Goal: Task Accomplishment & Management: Manage account settings

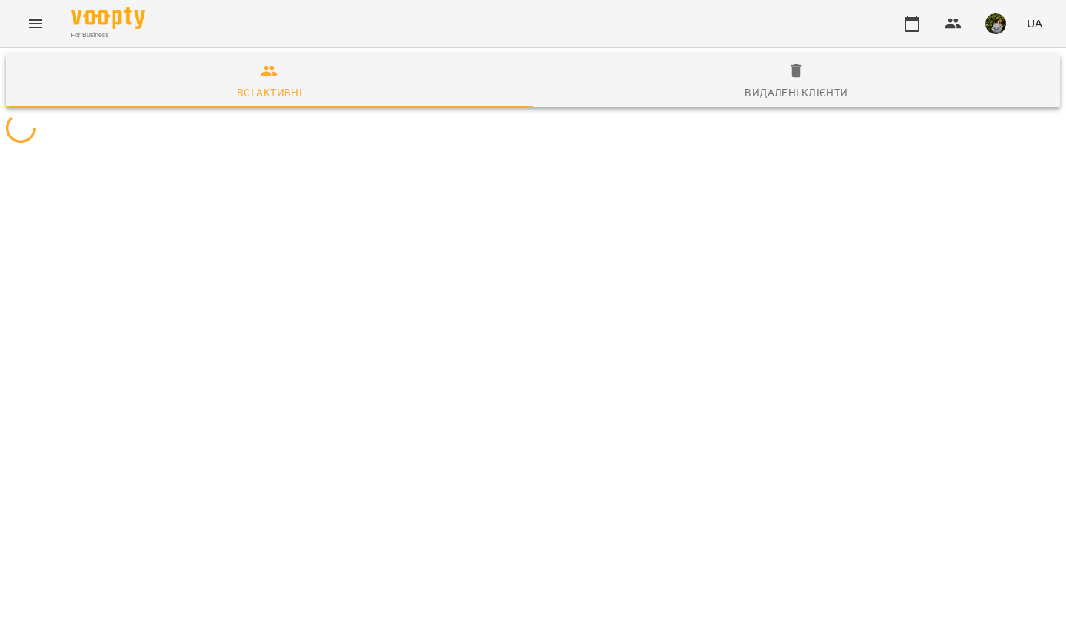
click at [36, 21] on icon "Menu" at bounding box center [35, 23] width 13 height 9
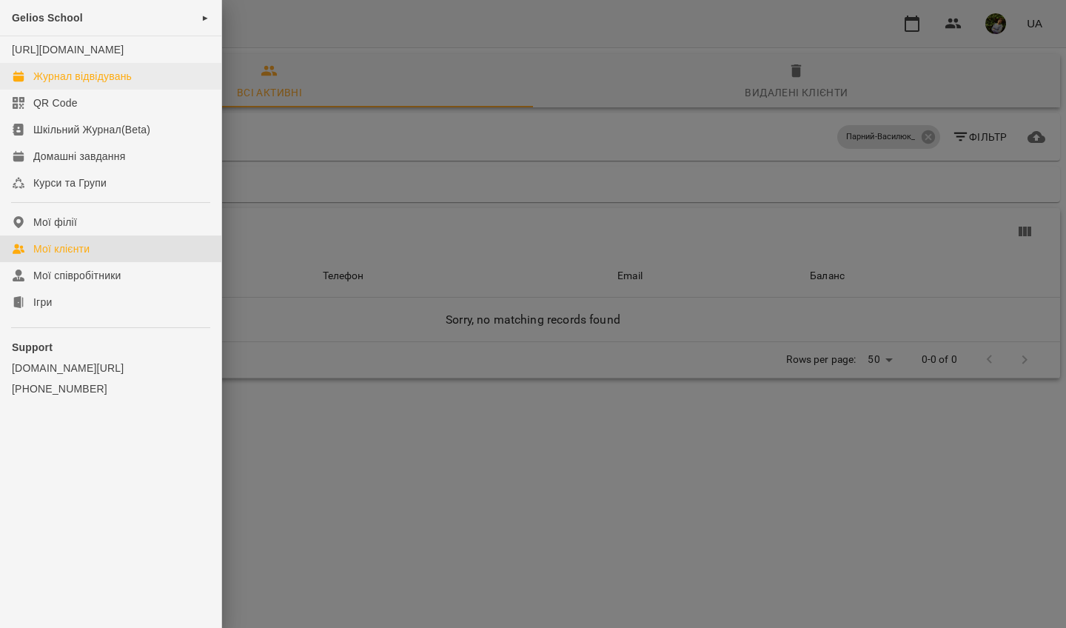
click at [107, 84] on div "Журнал відвідувань" at bounding box center [82, 76] width 98 height 15
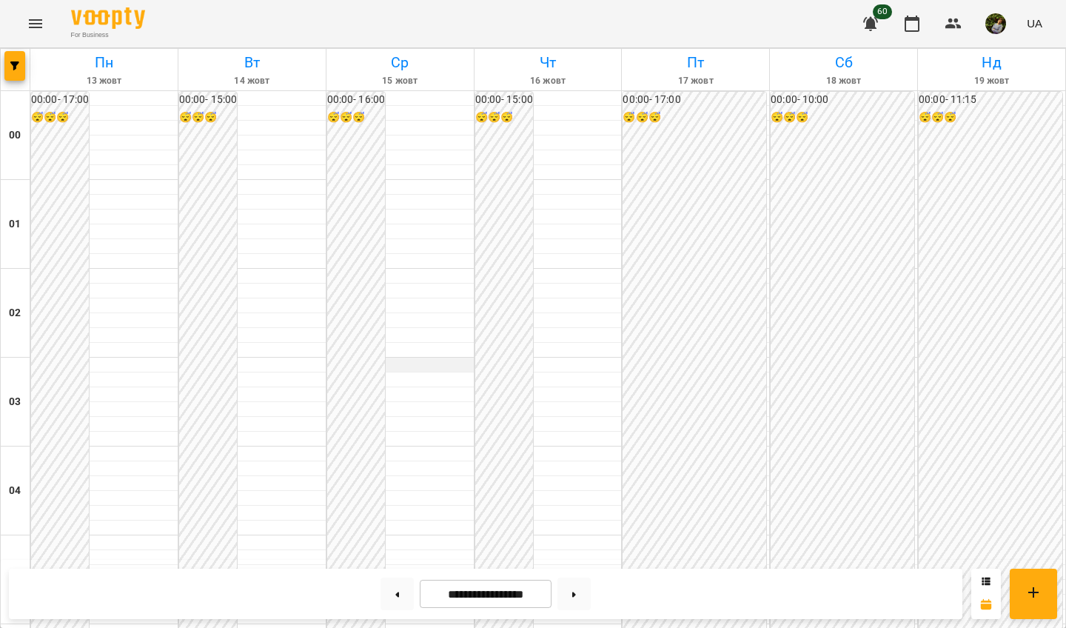
scroll to position [1255, 0]
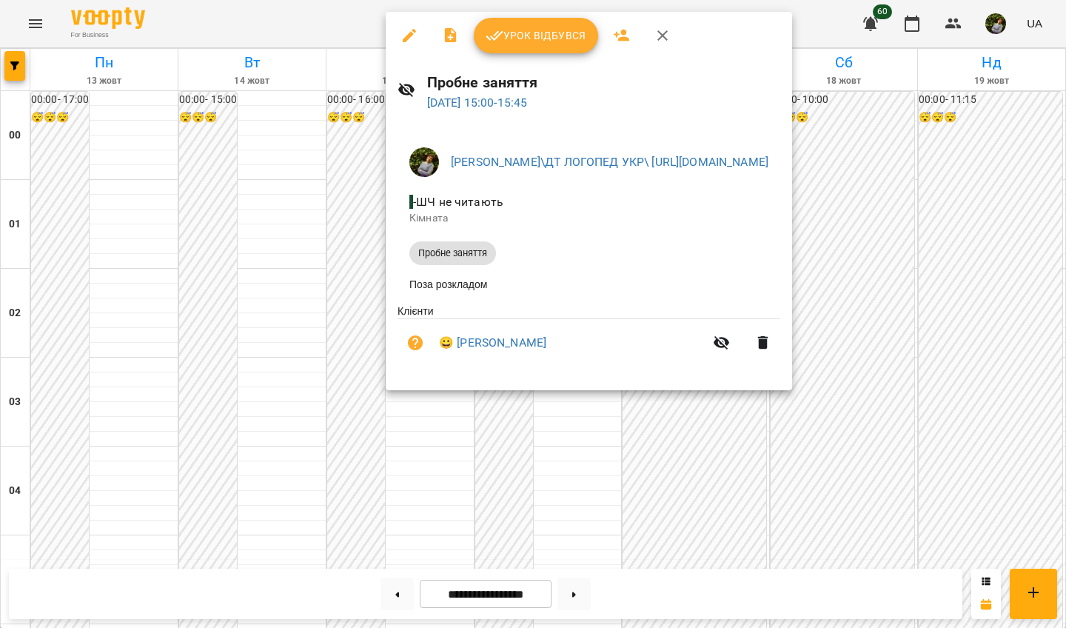
click at [346, 321] on div at bounding box center [533, 314] width 1066 height 628
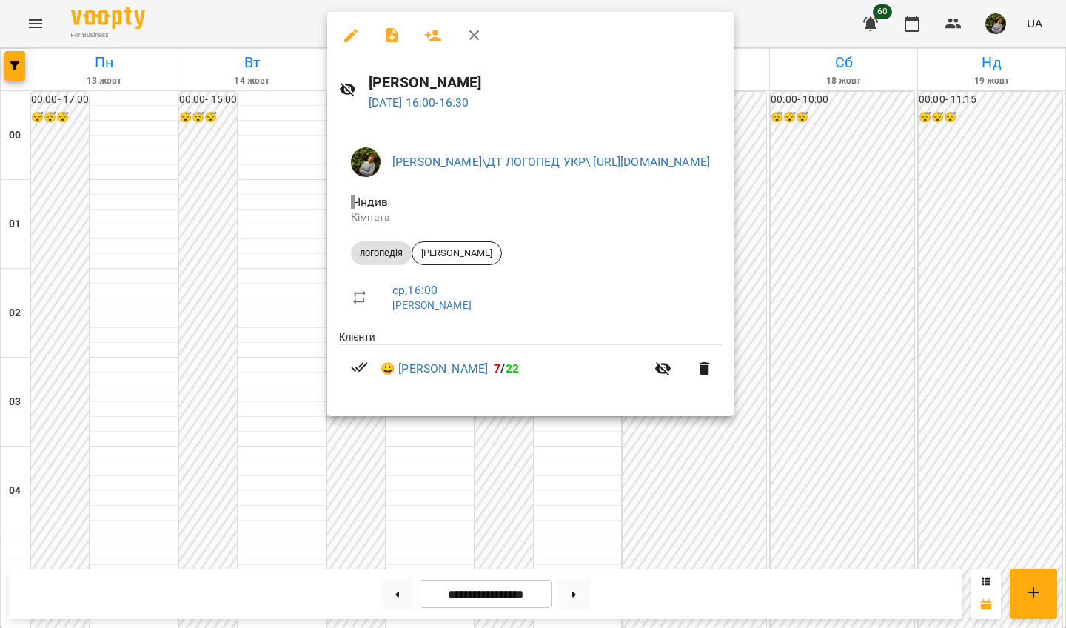
click at [401, 433] on div at bounding box center [533, 314] width 1066 height 628
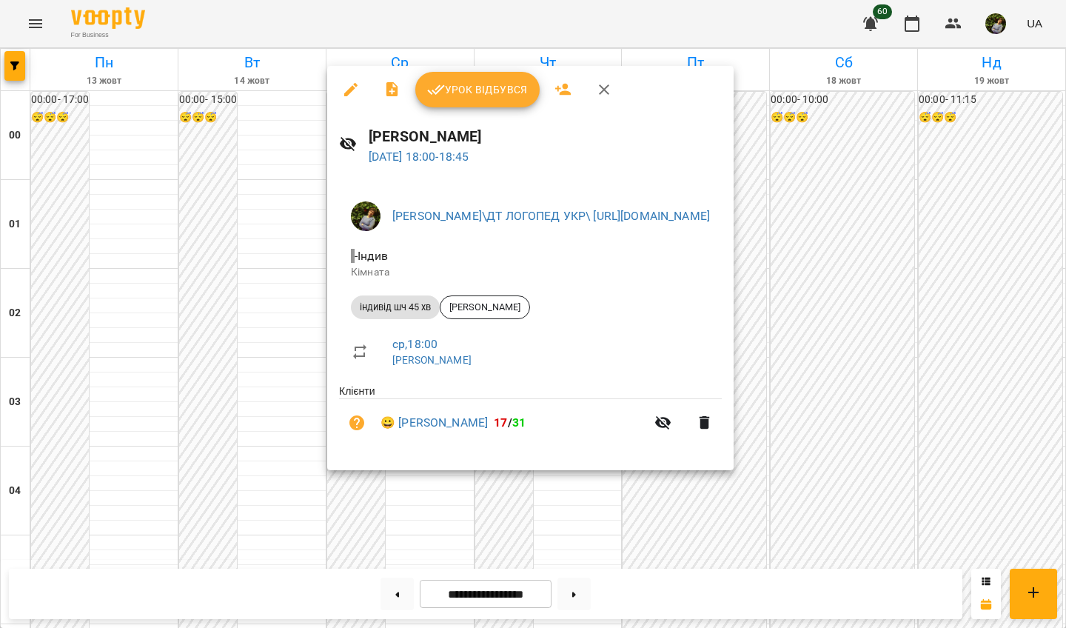
click at [401, 433] on div at bounding box center [533, 314] width 1066 height 628
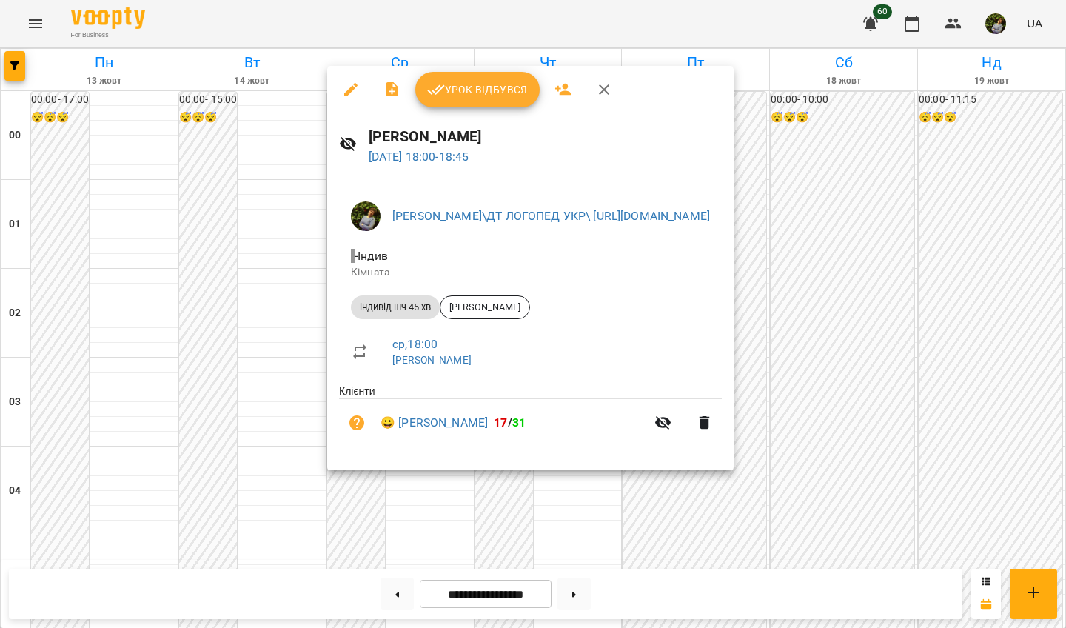
click at [400, 433] on div at bounding box center [533, 314] width 1066 height 628
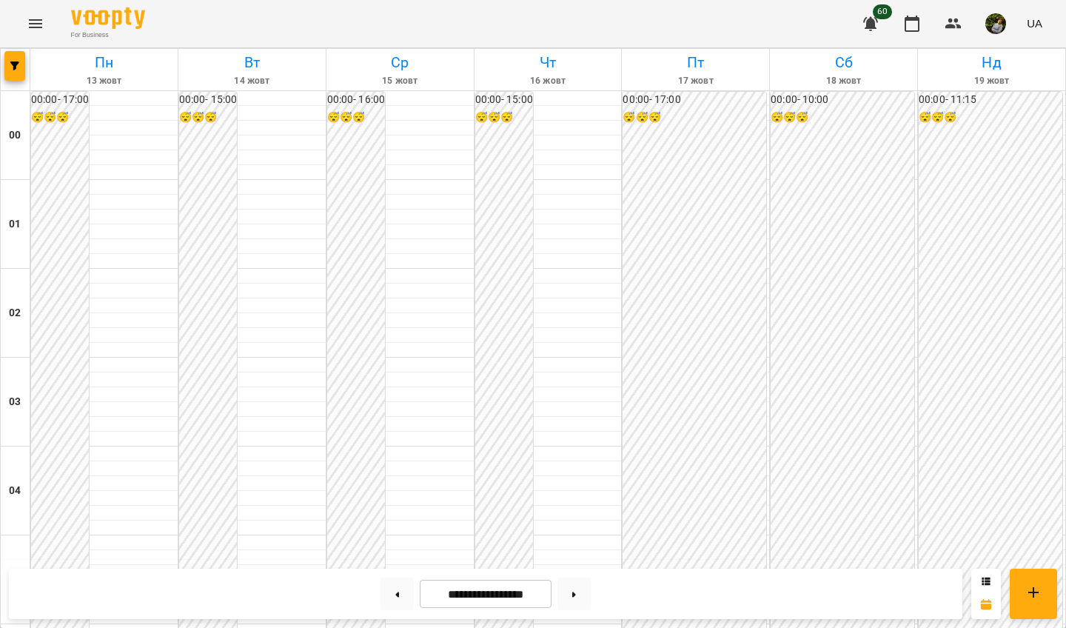
scroll to position [1094, 0]
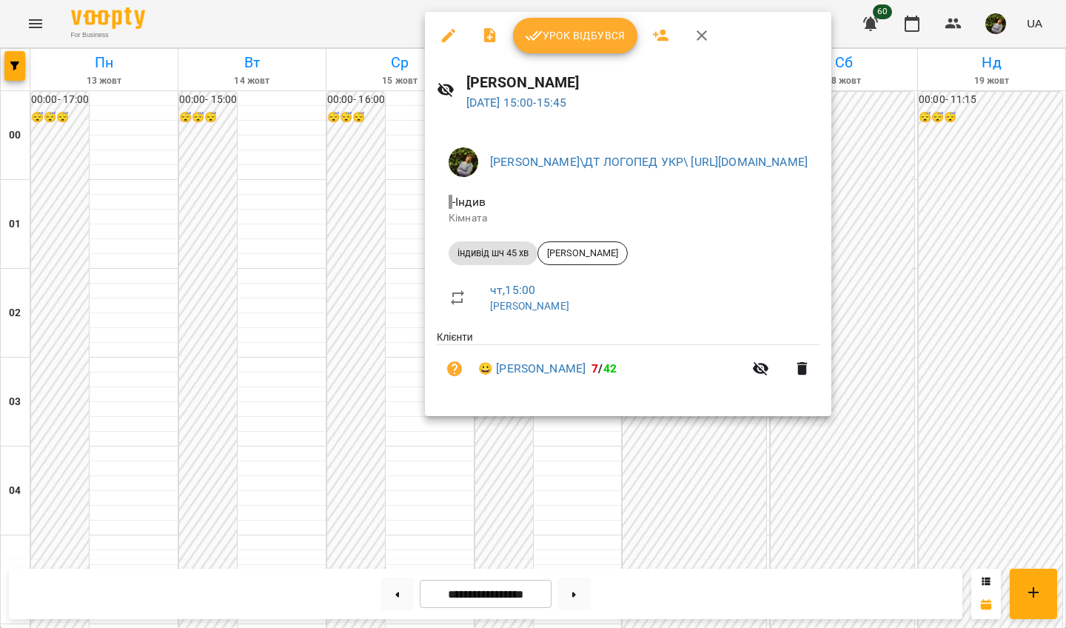
click at [567, 433] on div at bounding box center [533, 314] width 1066 height 628
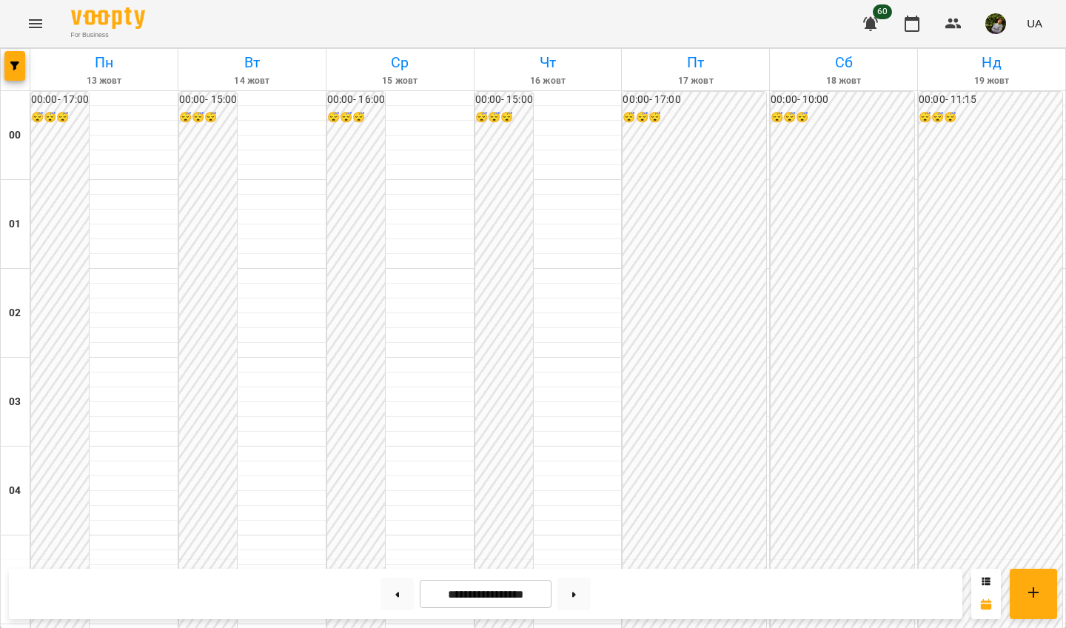
scroll to position [986, 0]
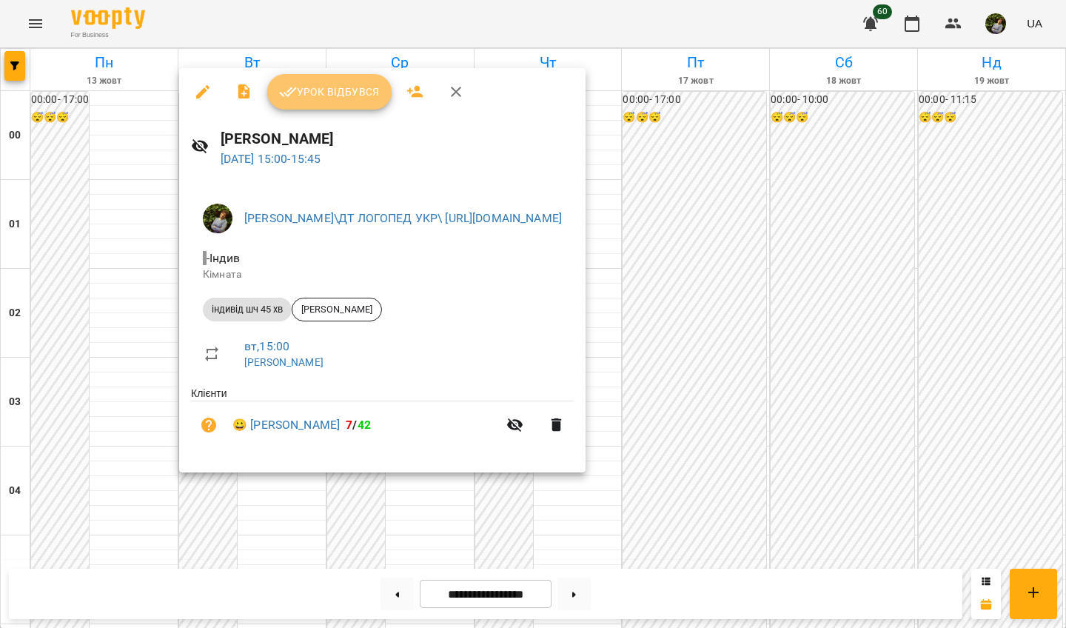
click at [334, 102] on button "Урок відбувся" at bounding box center [329, 92] width 124 height 36
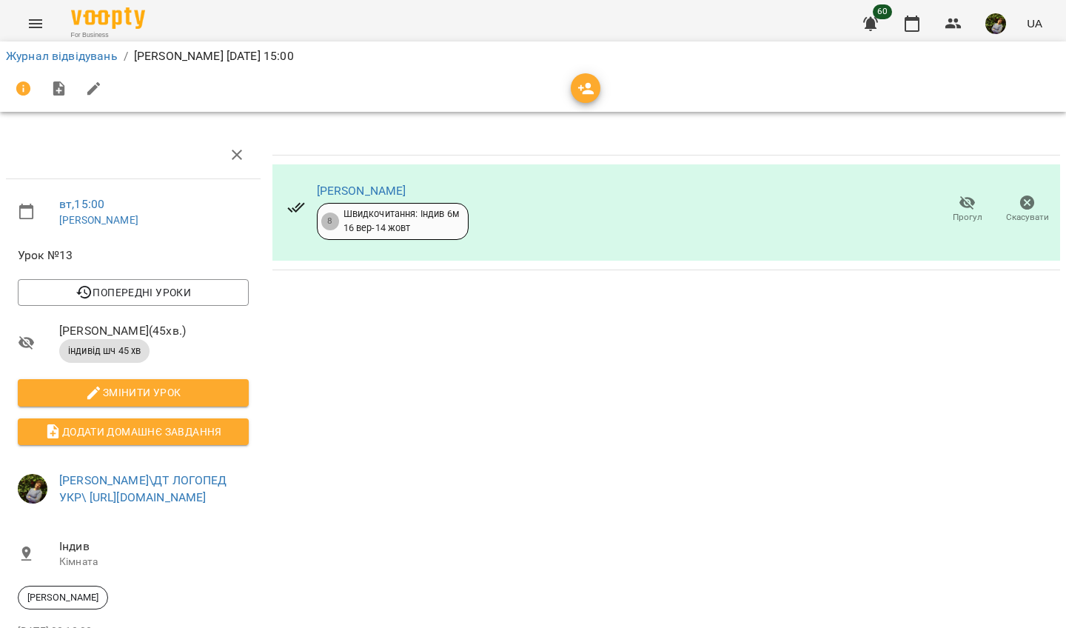
click at [39, 19] on icon "Menu" at bounding box center [36, 24] width 18 height 18
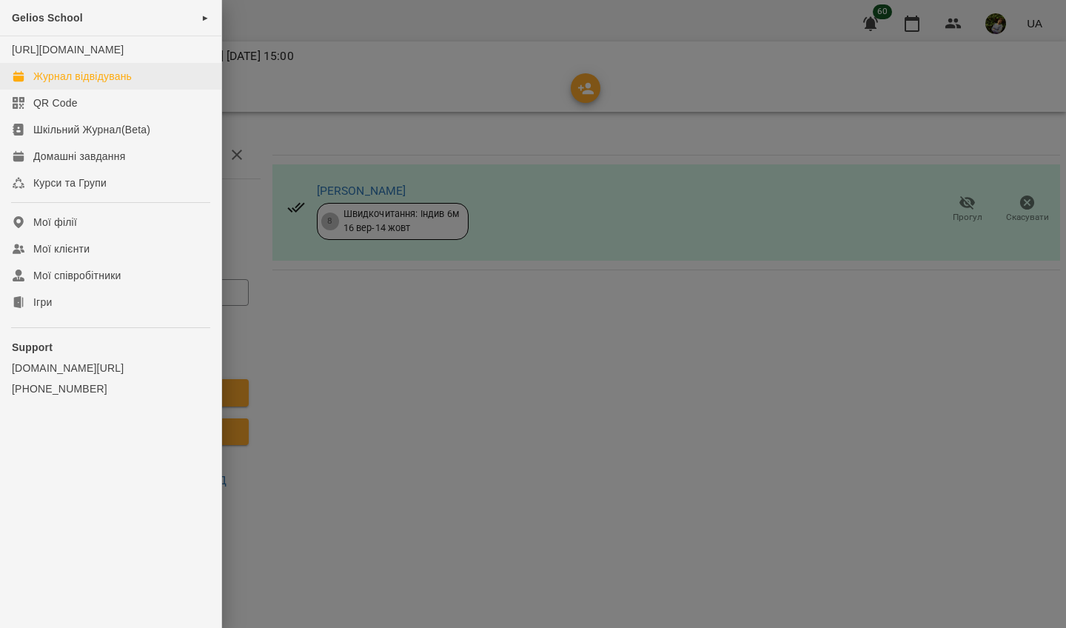
click at [57, 84] on div "Журнал відвідувань" at bounding box center [82, 76] width 98 height 15
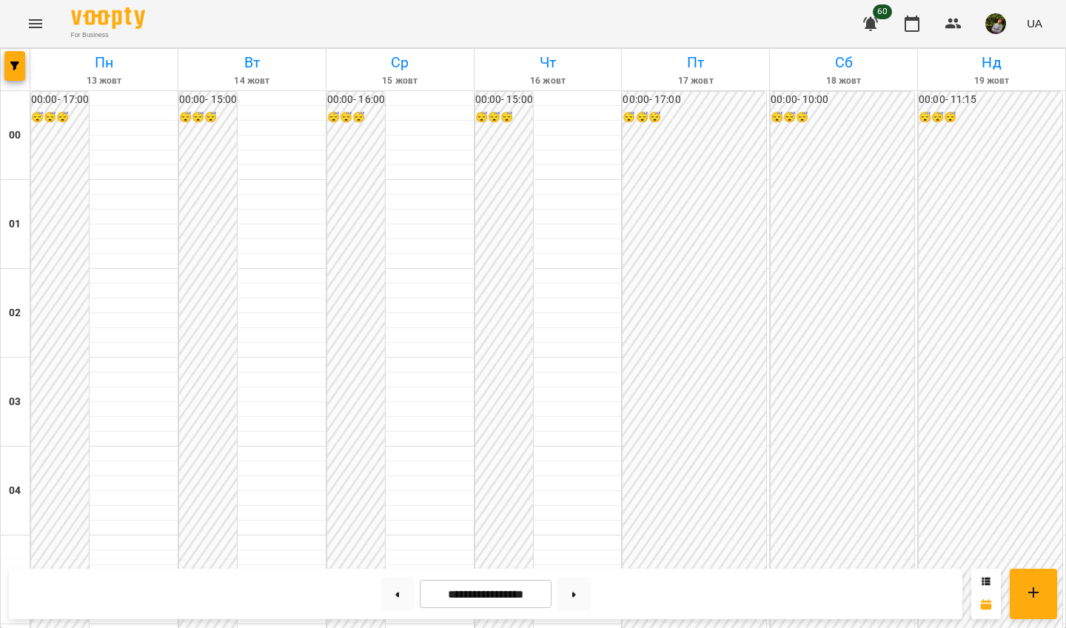
scroll to position [1313, 0]
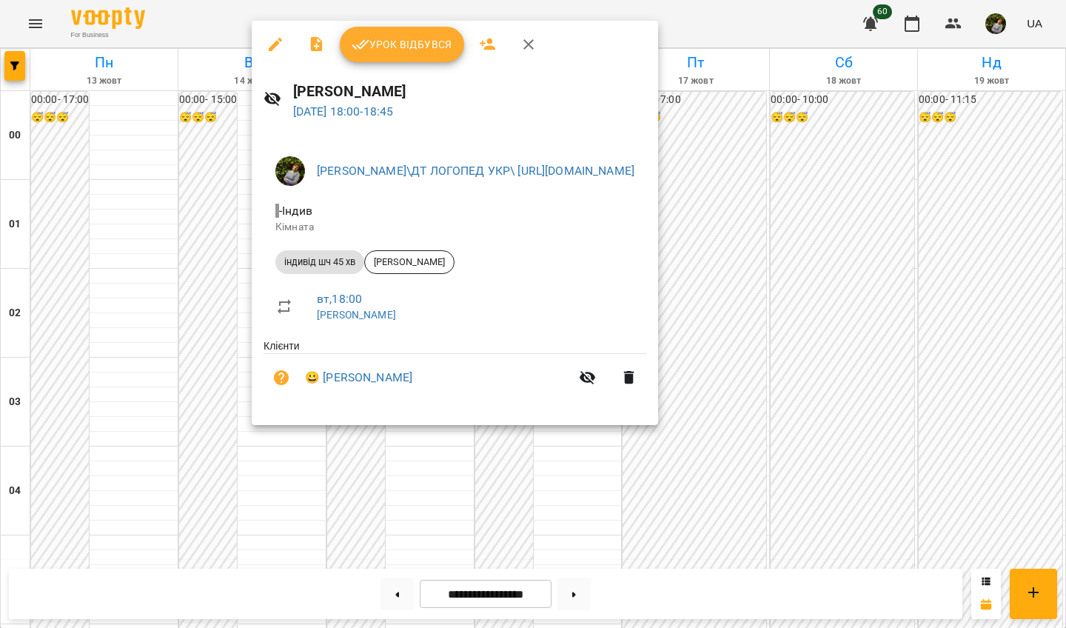
click at [79, 433] on div at bounding box center [533, 314] width 1066 height 628
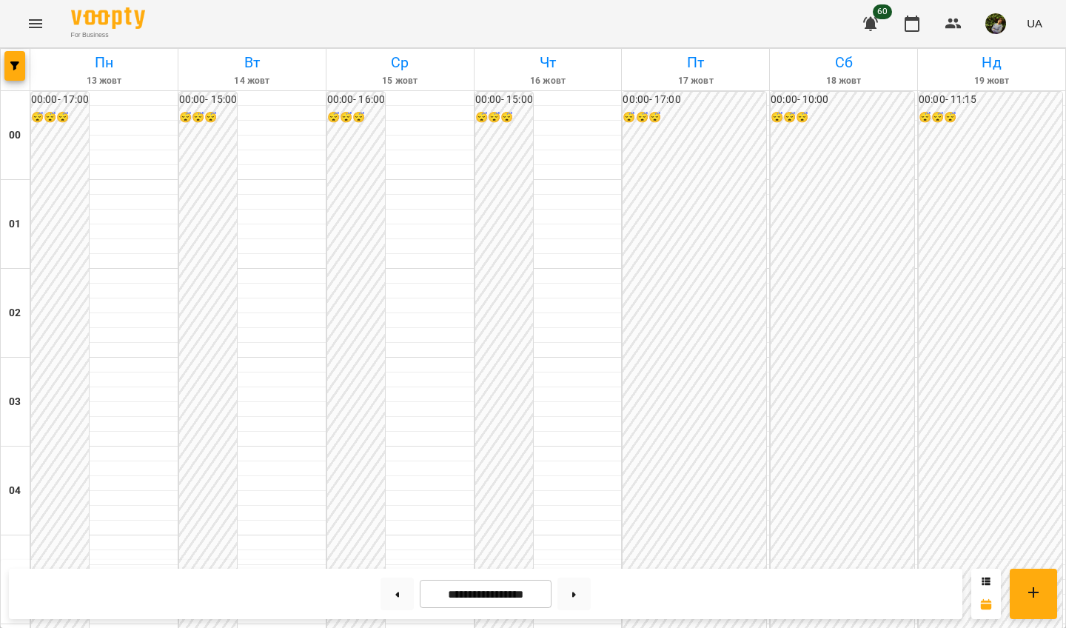
scroll to position [1485, 0]
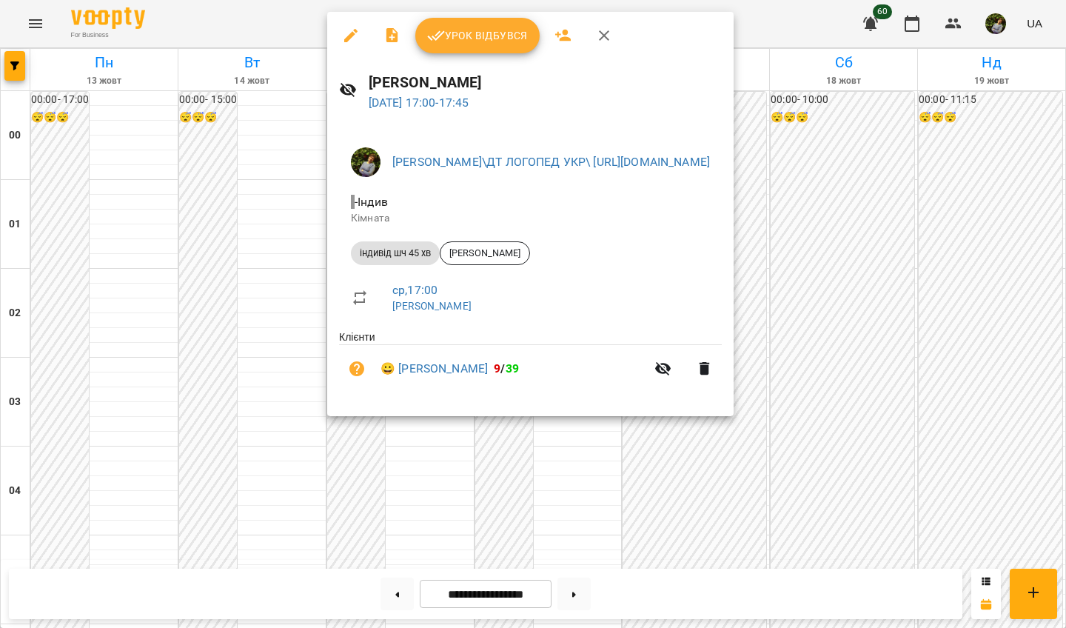
click at [68, 323] on div at bounding box center [533, 314] width 1066 height 628
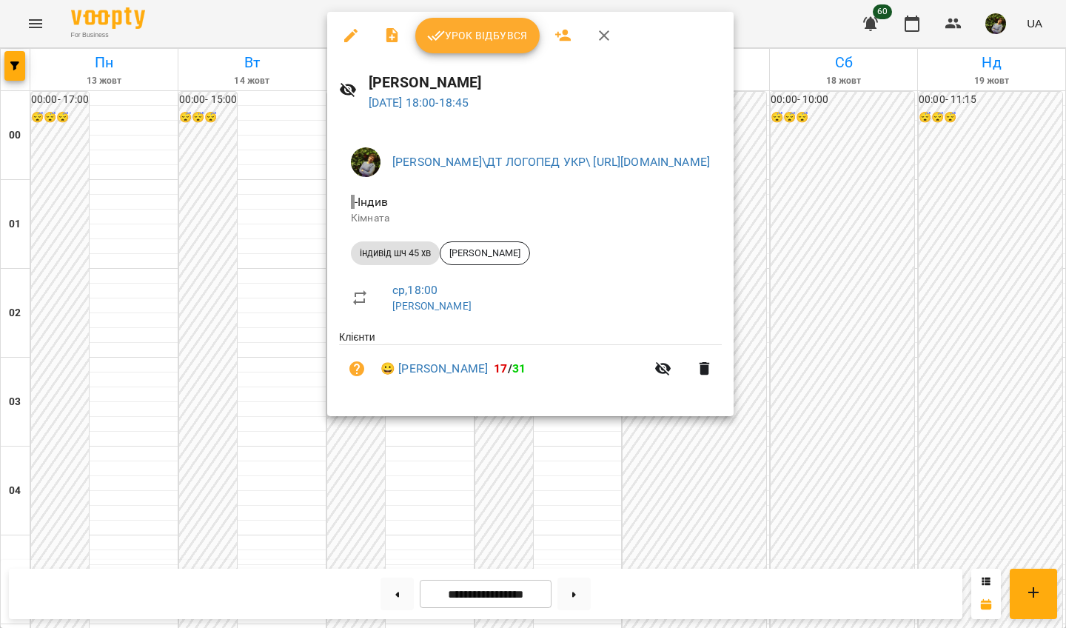
click at [85, 311] on div at bounding box center [533, 314] width 1066 height 628
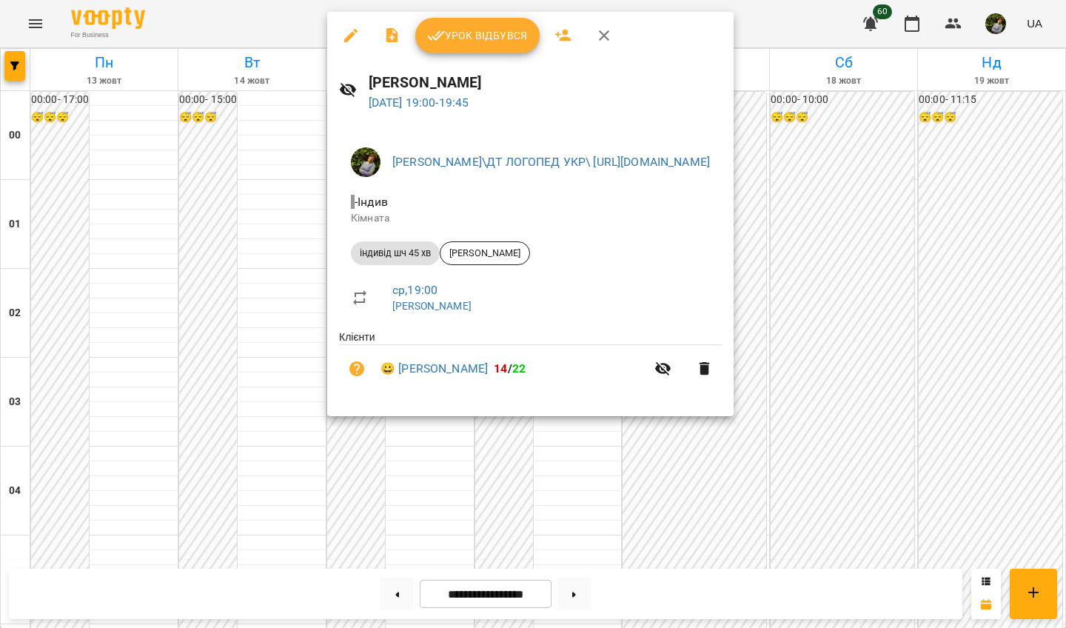
click at [105, 341] on div at bounding box center [533, 314] width 1066 height 628
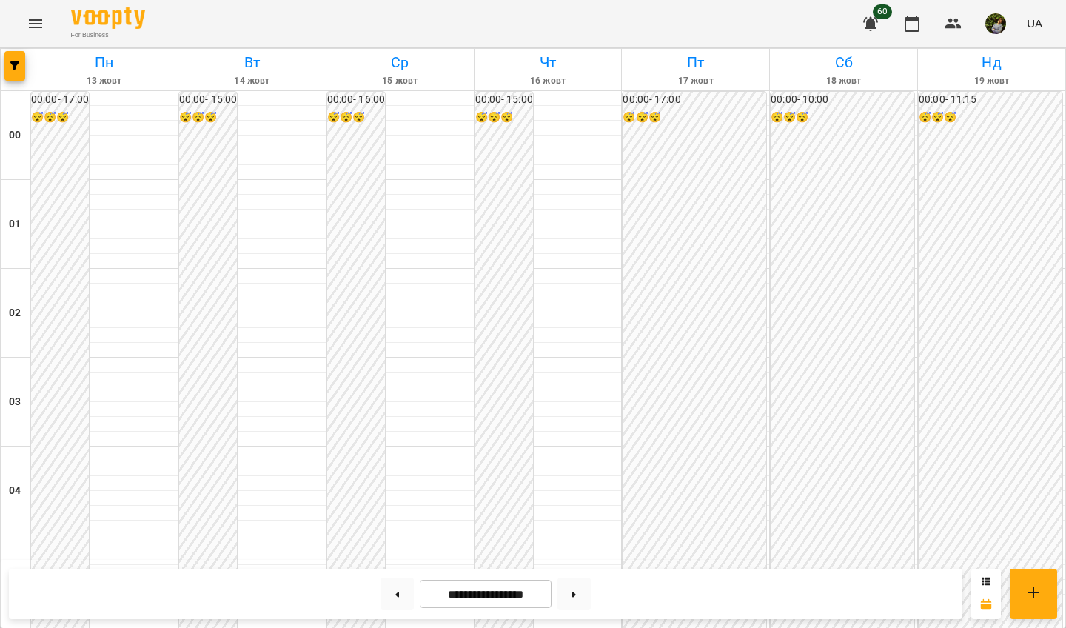
scroll to position [552, 0]
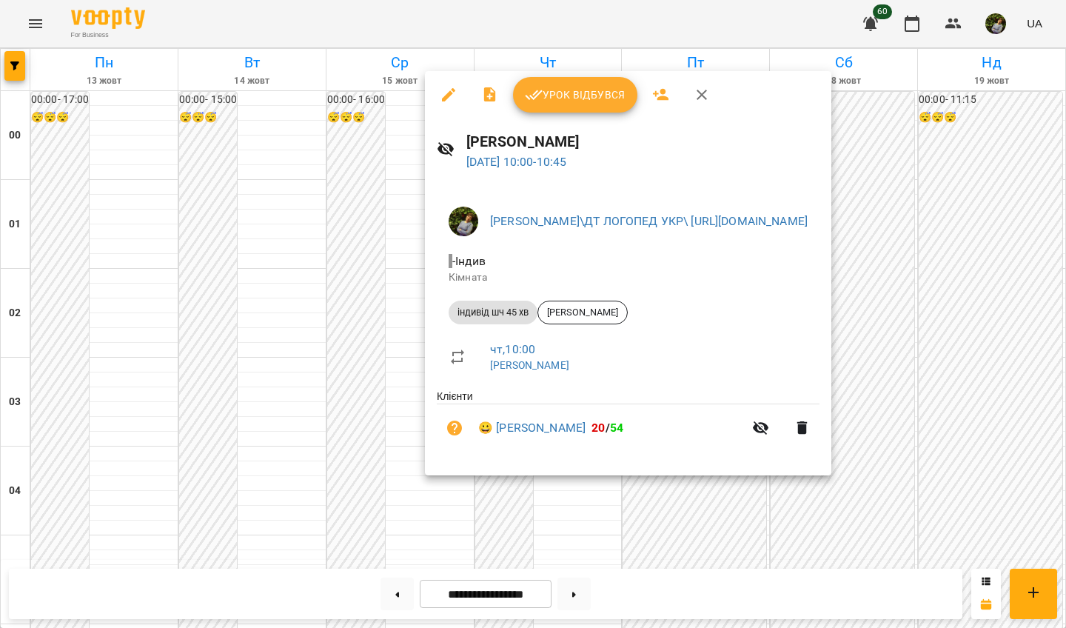
click at [581, 433] on div at bounding box center [533, 314] width 1066 height 628
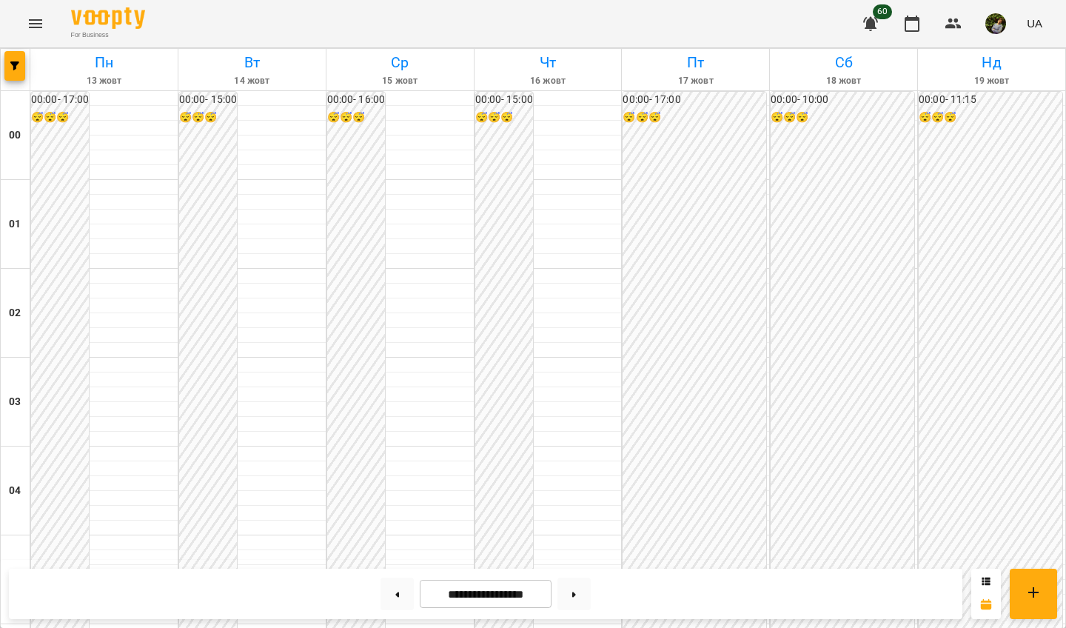
scroll to position [628, 0]
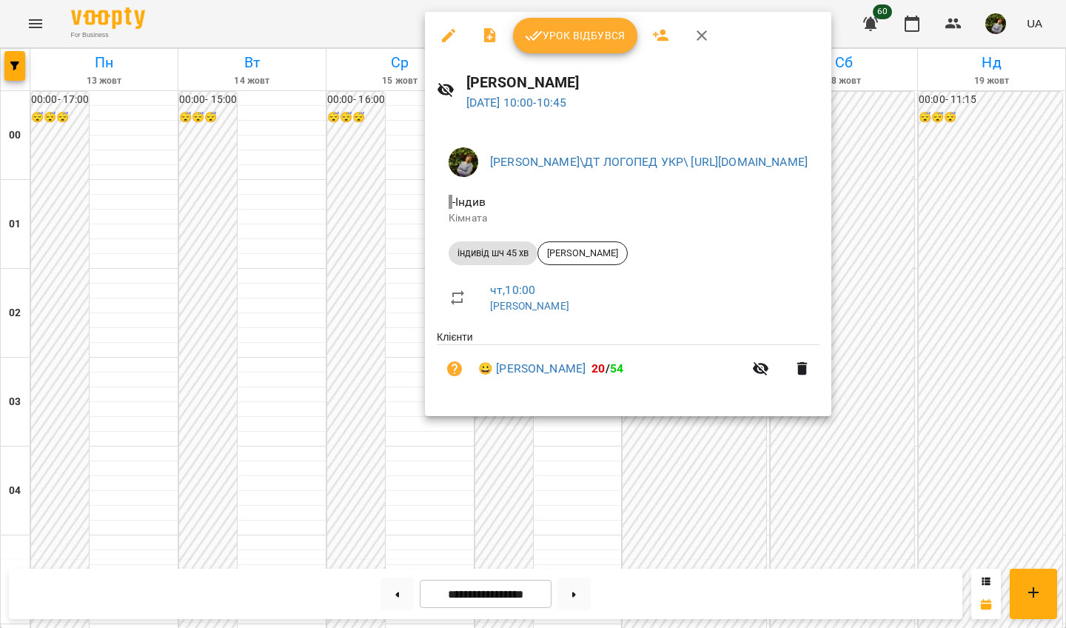
click at [581, 433] on div at bounding box center [533, 314] width 1066 height 628
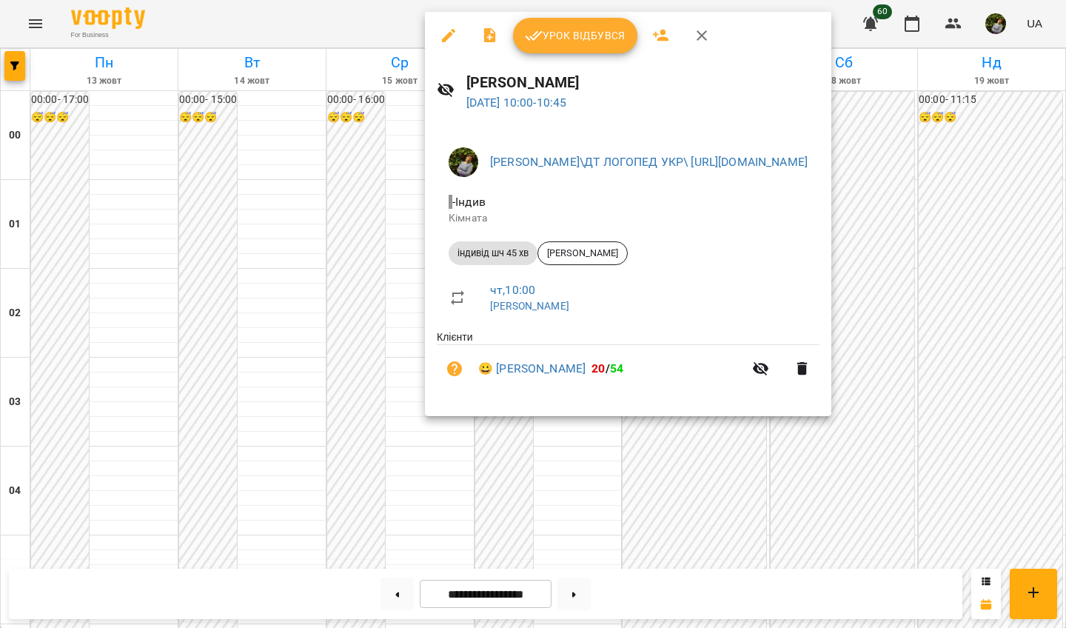
click at [581, 433] on div at bounding box center [533, 314] width 1066 height 628
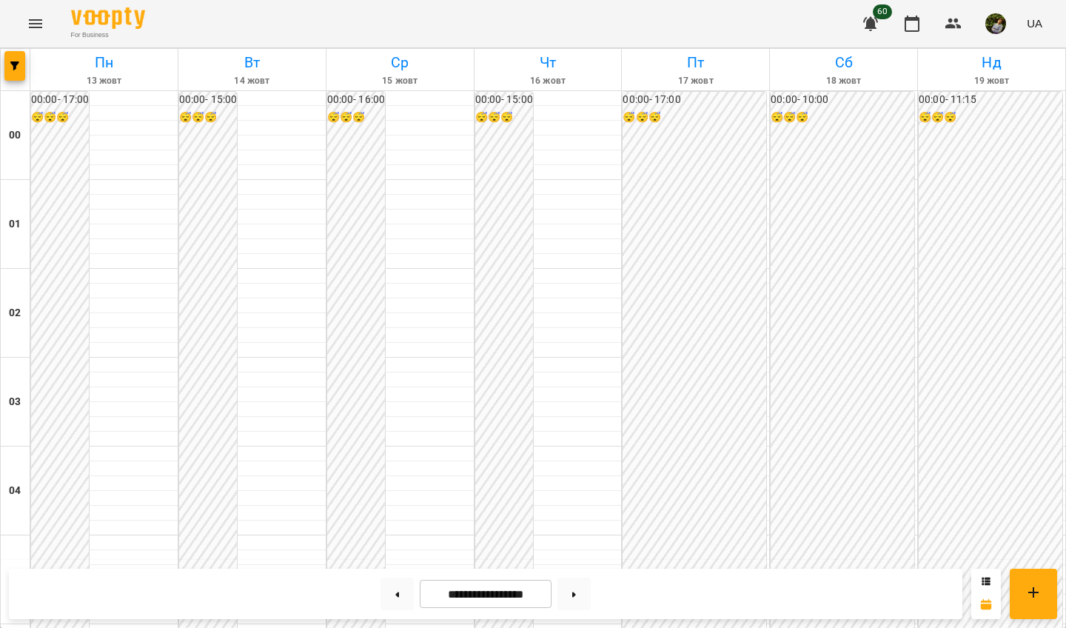
scroll to position [1209, 0]
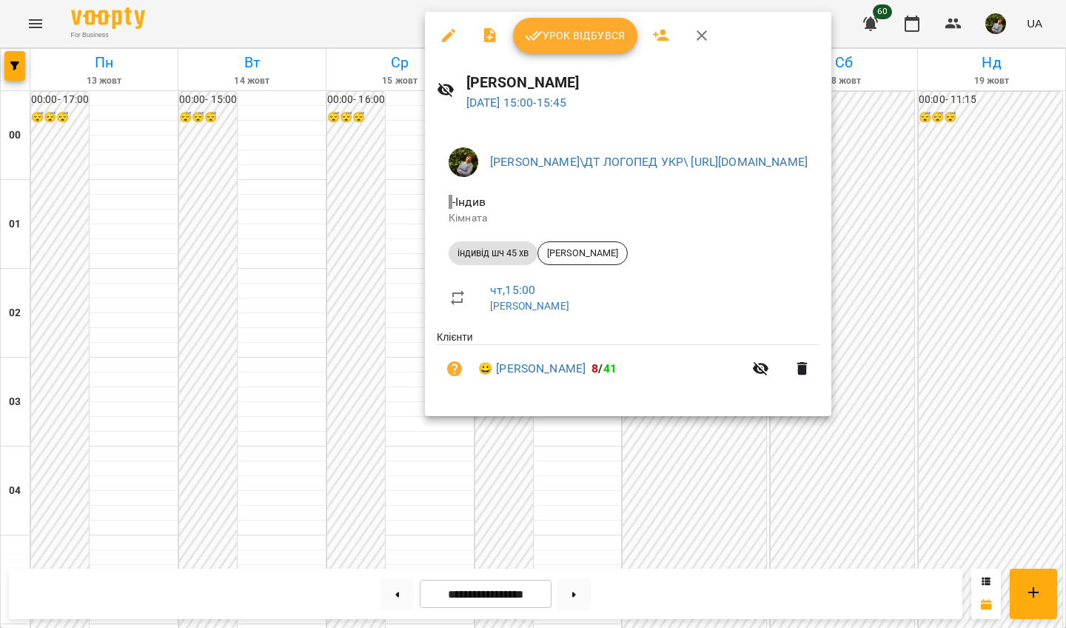
click at [581, 433] on div at bounding box center [533, 314] width 1066 height 628
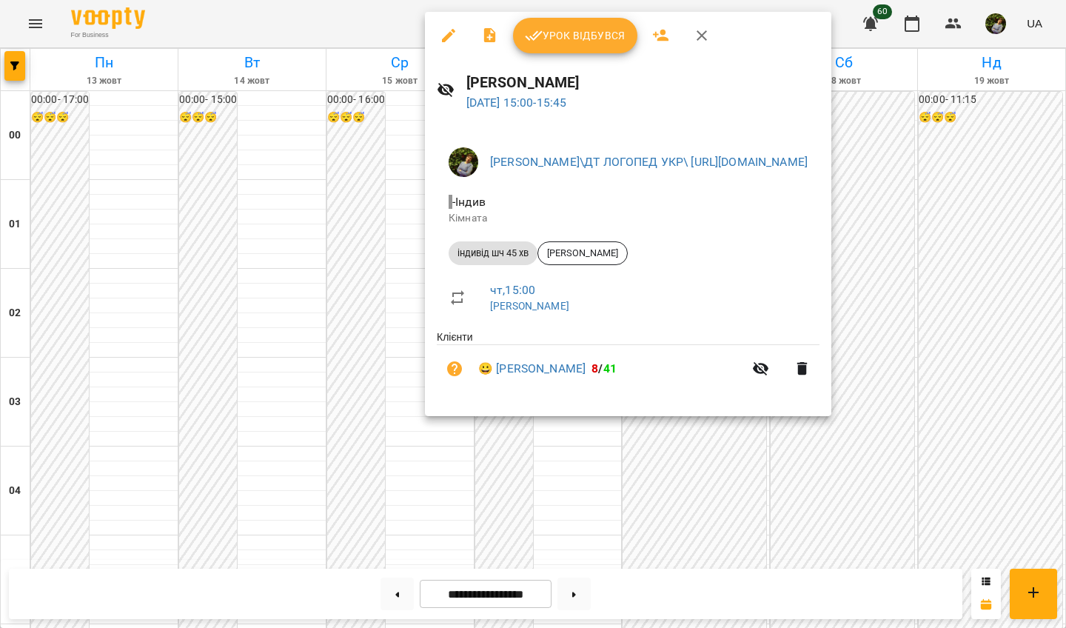
click at [581, 433] on div at bounding box center [533, 314] width 1066 height 628
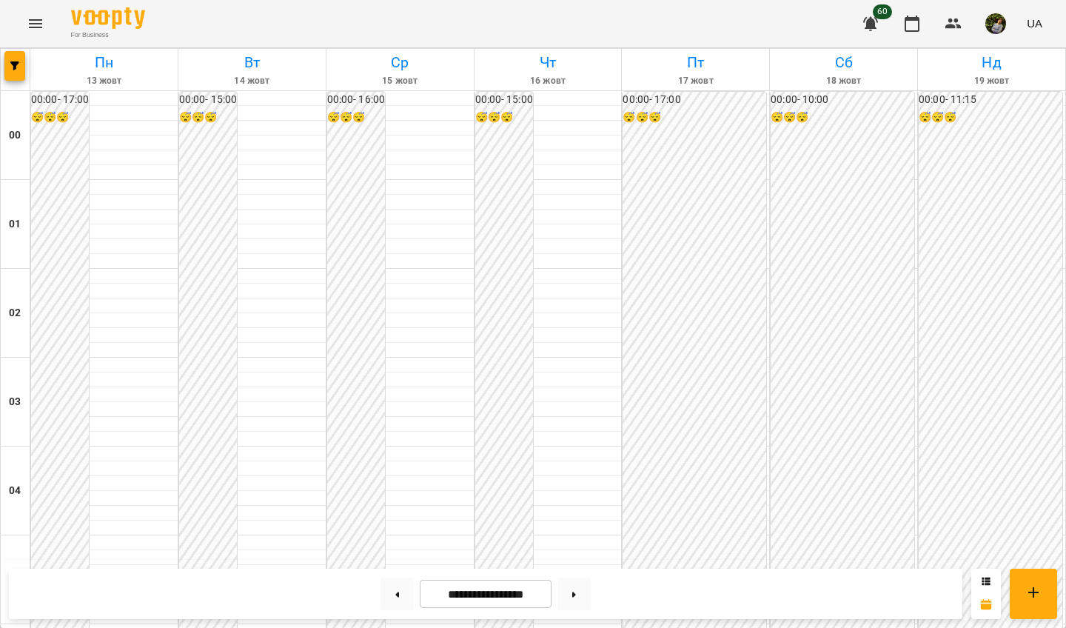
scroll to position [1412, 0]
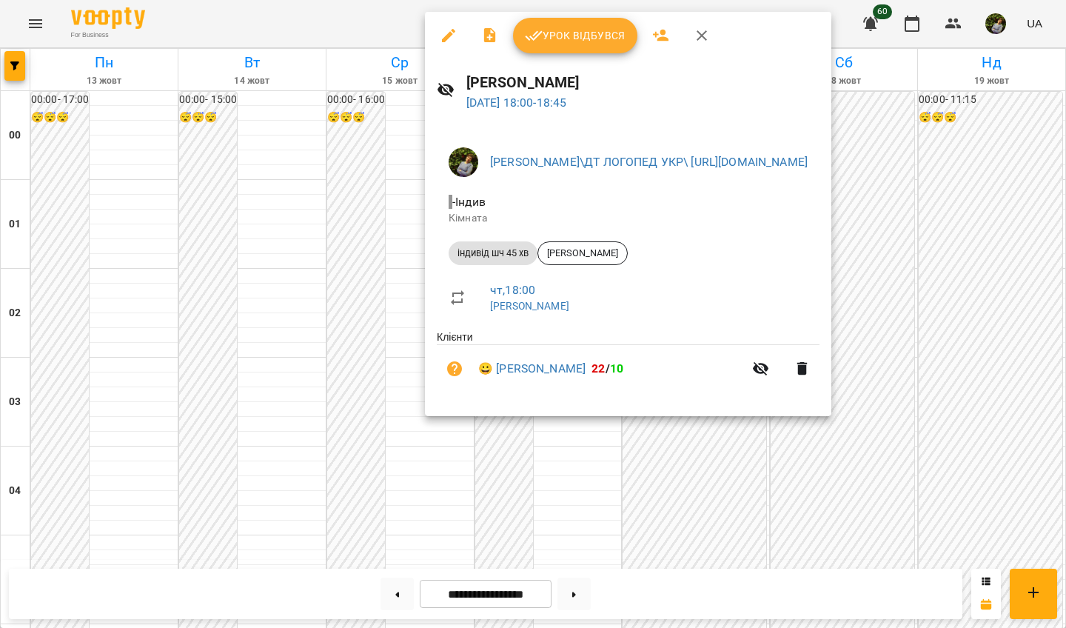
click at [125, 387] on div at bounding box center [533, 314] width 1066 height 628
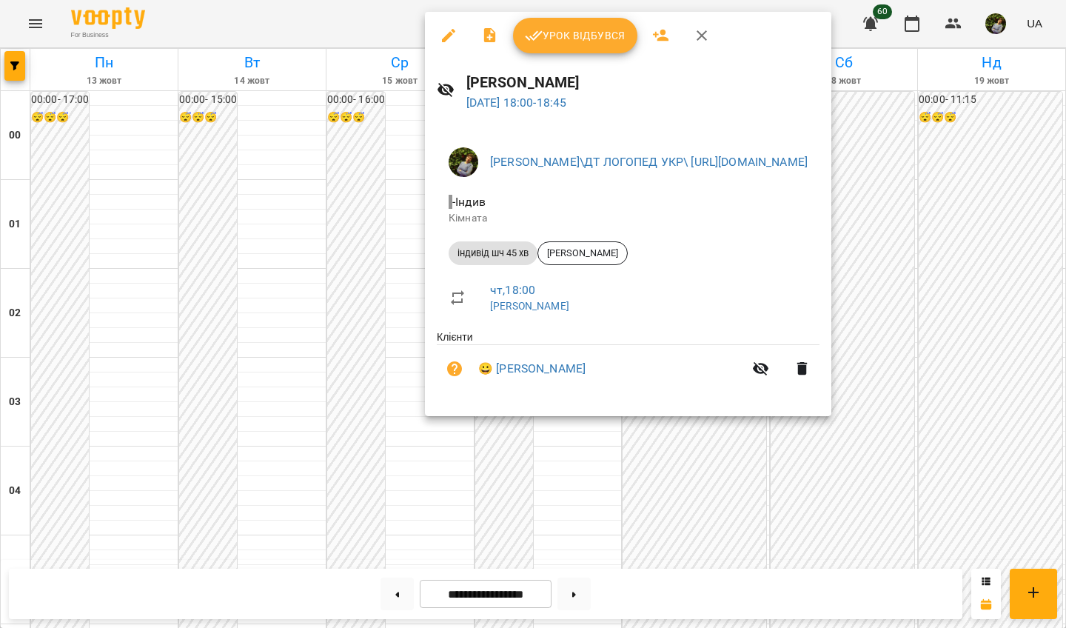
click at [89, 418] on div at bounding box center [533, 314] width 1066 height 628
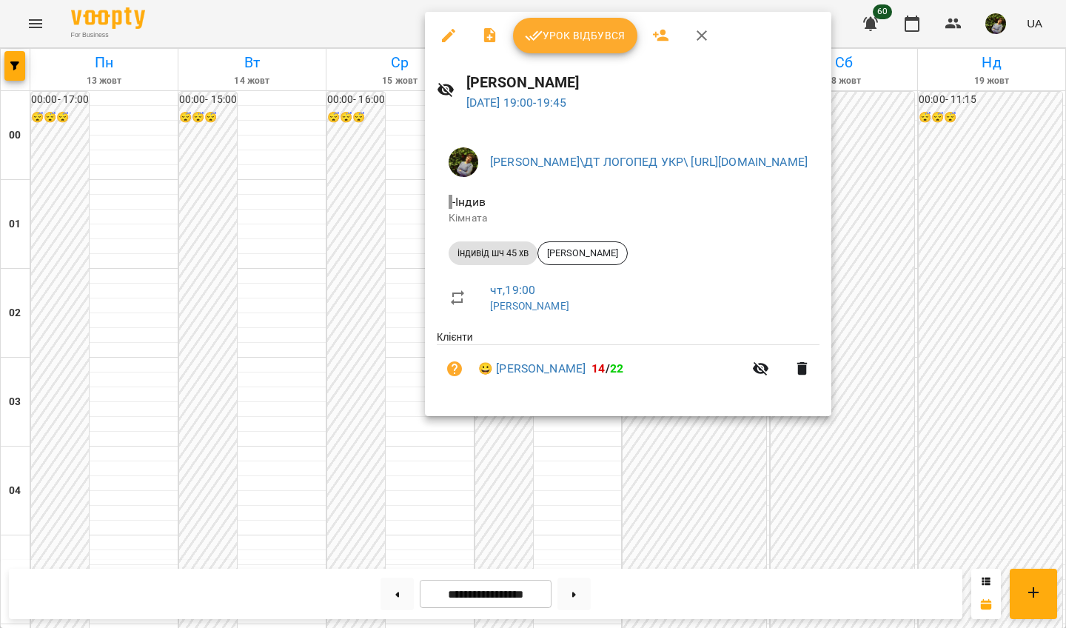
click at [89, 408] on div at bounding box center [533, 314] width 1066 height 628
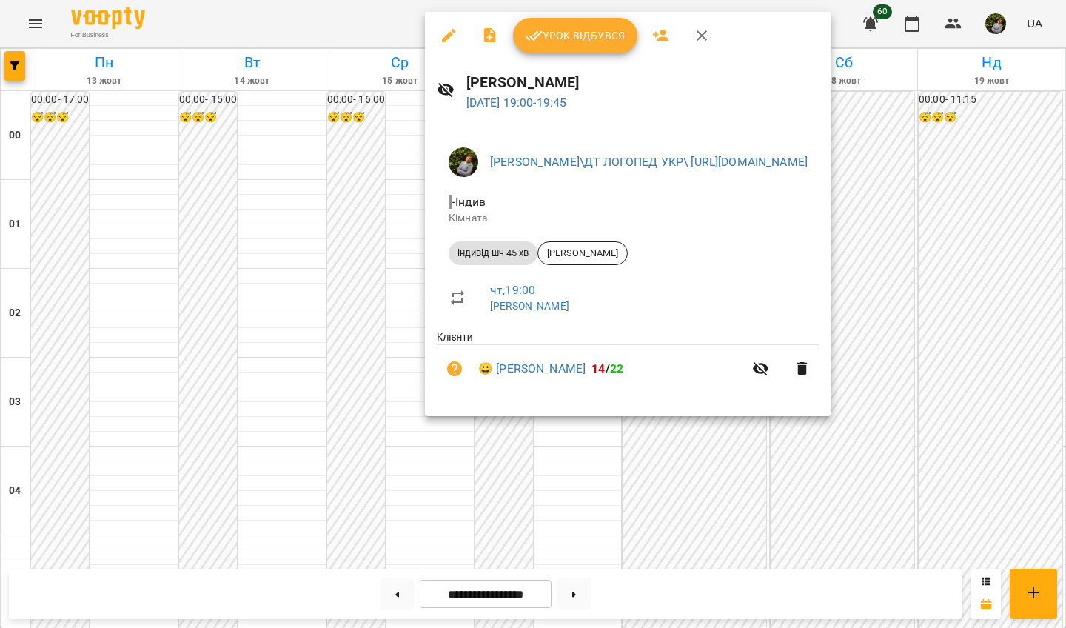
click at [70, 400] on div at bounding box center [533, 314] width 1066 height 628
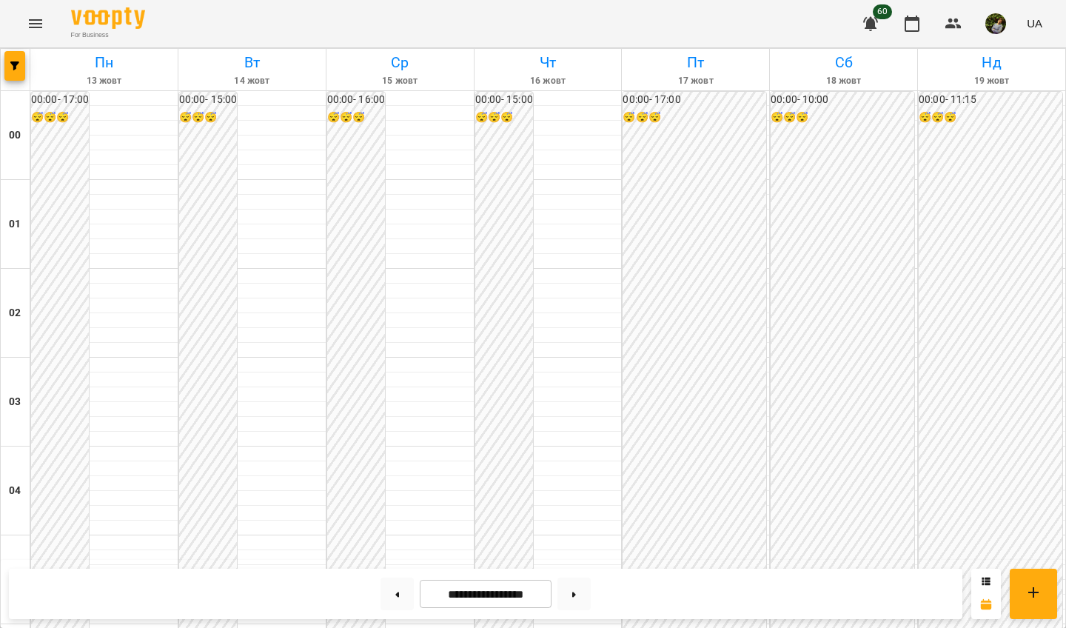
scroll to position [1249, 0]
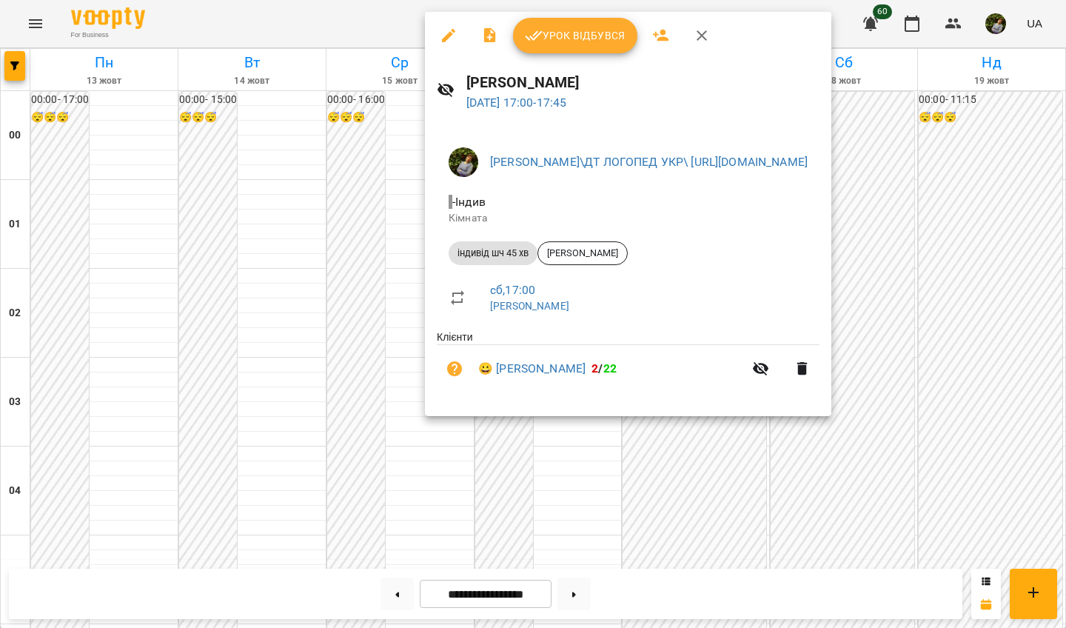
click at [581, 433] on div at bounding box center [533, 314] width 1066 height 628
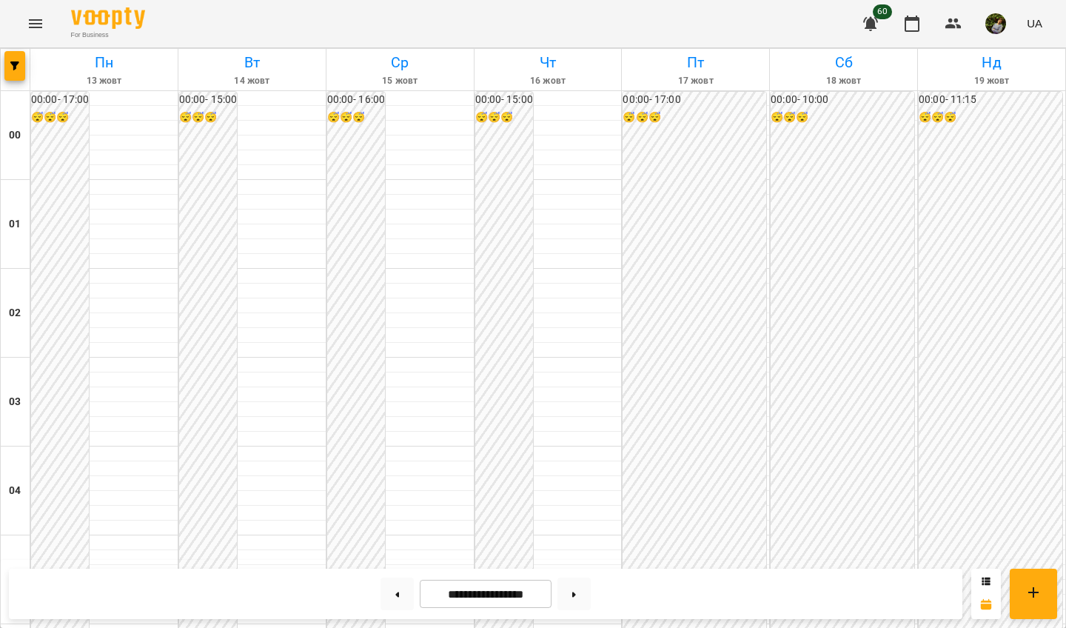
scroll to position [1662, 0]
